Goal: Transaction & Acquisition: Download file/media

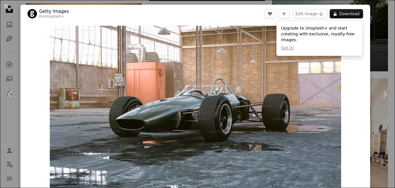
scroll to position [658, 0]
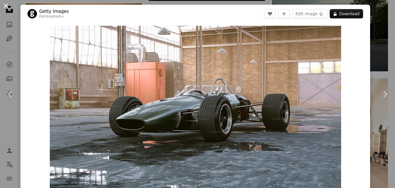
click at [8, 5] on button "An X shape" at bounding box center [5, 5] width 7 height 7
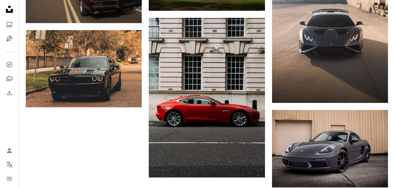
scroll to position [897, 0]
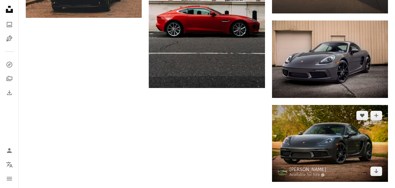
click at [300, 145] on img at bounding box center [330, 143] width 116 height 77
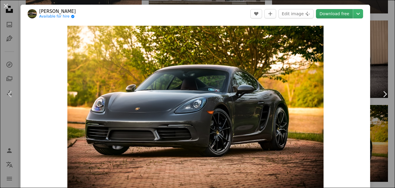
click at [341, 11] on link "Download free" at bounding box center [334, 13] width 37 height 9
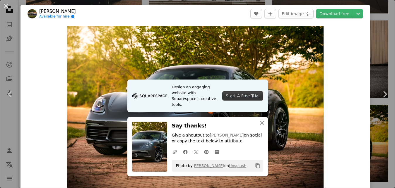
click at [249, 98] on div "Start A Free Trial" at bounding box center [242, 95] width 41 height 9
click at [326, 15] on link "Download free" at bounding box center [334, 13] width 37 height 9
click at [262, 120] on icon "An X shape" at bounding box center [262, 123] width 7 height 7
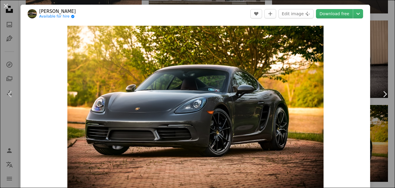
click at [262, 123] on button "An X shape Close" at bounding box center [262, 129] width 12 height 12
click at [208, 19] on header "[PERSON_NAME] Available for hire A checkmark inside of a circle A heart A plus …" at bounding box center [196, 14] width 350 height 18
